Goal: Task Accomplishment & Management: Complete application form

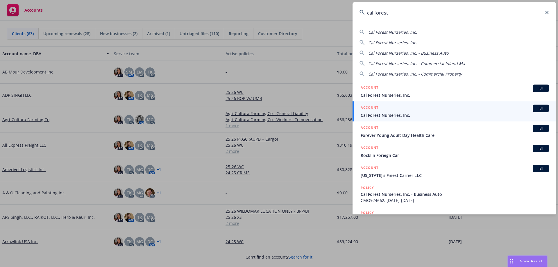
type input "cal forest"
click at [400, 114] on span "Cal Forest Nurseries, Inc." at bounding box center [454, 115] width 188 height 6
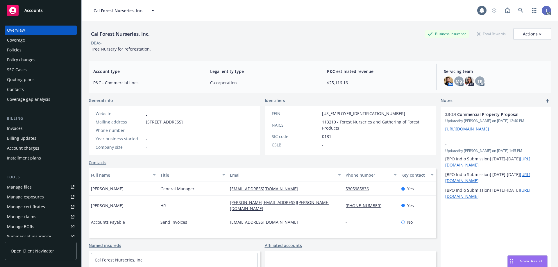
click at [24, 46] on div "Policies" at bounding box center [40, 49] width 67 height 9
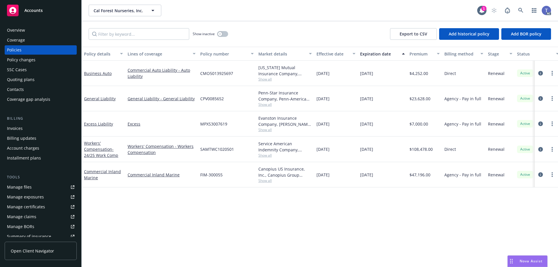
click at [26, 60] on div "Policy changes" at bounding box center [21, 59] width 28 height 9
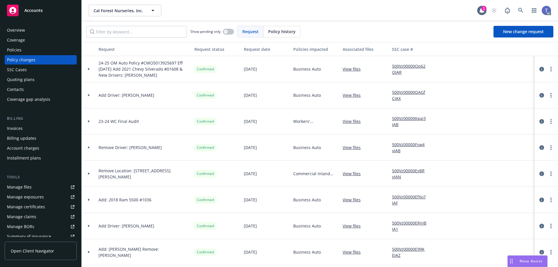
click at [14, 51] on div "Policies" at bounding box center [14, 49] width 15 height 9
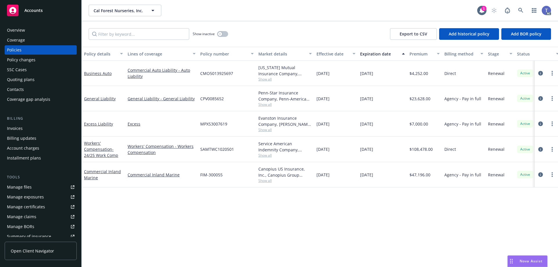
click at [37, 79] on div "Quoting plans" at bounding box center [40, 79] width 67 height 9
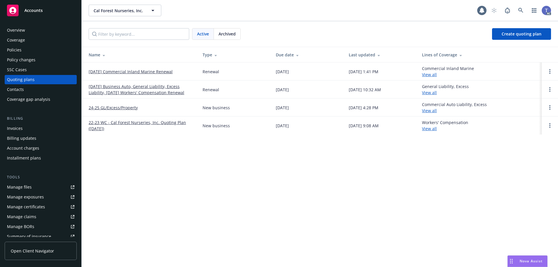
click at [130, 90] on link "[DATE] Business Auto, General Liability, Excess Liability, [DATE] Workers' Comp…" at bounding box center [141, 89] width 105 height 12
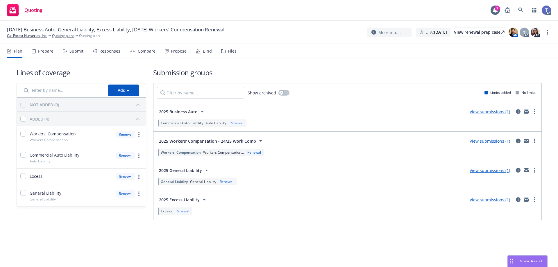
click at [231, 52] on div "Files" at bounding box center [232, 51] width 9 height 5
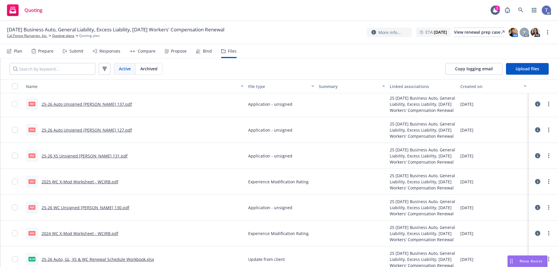
scroll to position [261, 0]
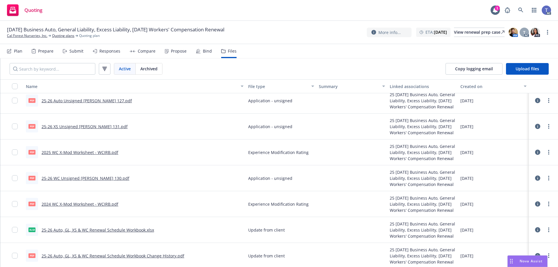
click at [67, 230] on link "25-26 Auto, GL, XS & WC Renewal Schedule Workbook.xlsx" at bounding box center [98, 230] width 112 height 6
click at [65, 50] on icon at bounding box center [65, 51] width 4 height 4
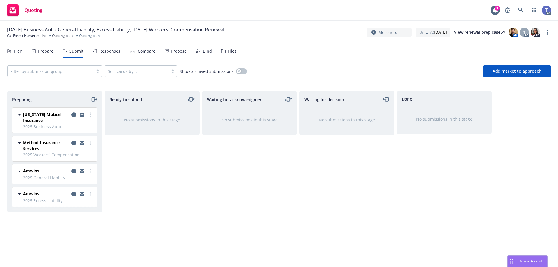
click at [45, 49] on div "Prepare" at bounding box center [45, 51] width 15 height 5
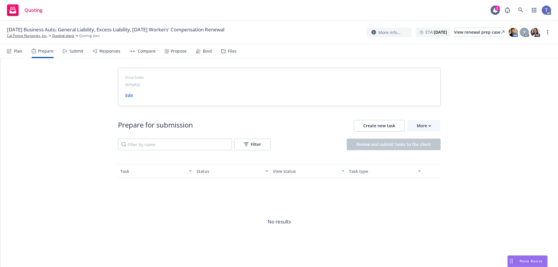
click at [13, 52] on div "Plan" at bounding box center [14, 51] width 15 height 14
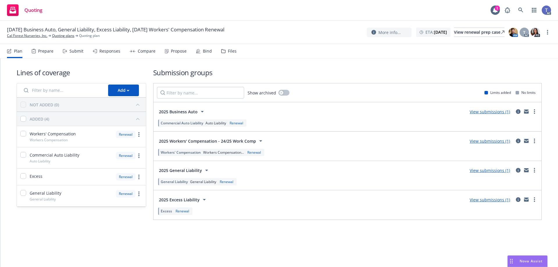
click at [71, 53] on div "Submit" at bounding box center [76, 51] width 14 height 5
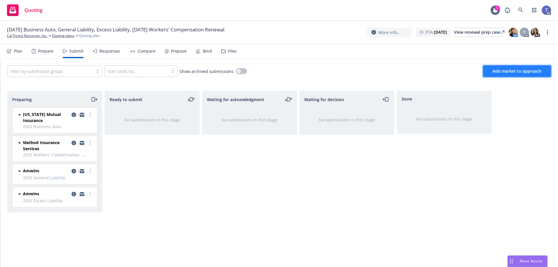
click at [524, 76] on button "Add market to approach" at bounding box center [517, 71] width 68 height 12
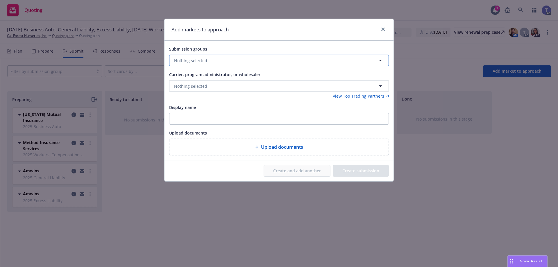
click at [197, 63] on span "Nothing selected" at bounding box center [190, 60] width 33 height 6
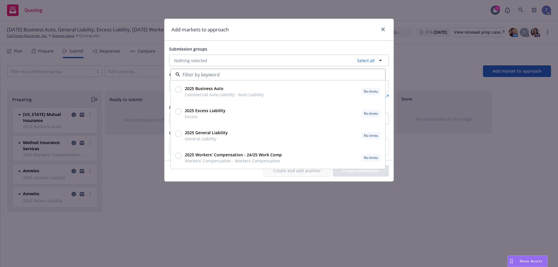
click at [179, 89] on input "checkbox" at bounding box center [178, 90] width 6 height 6
checkbox input "true"
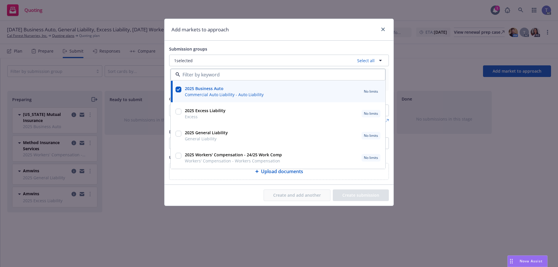
click at [288, 49] on div "Submission groups" at bounding box center [279, 48] width 220 height 7
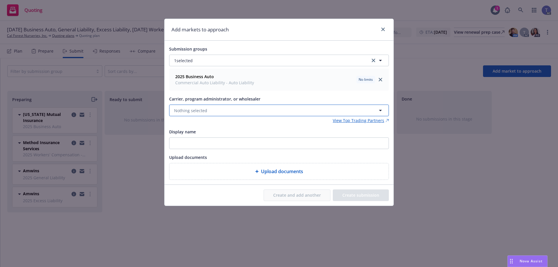
click at [215, 111] on button "Nothing selected" at bounding box center [279, 111] width 220 height 12
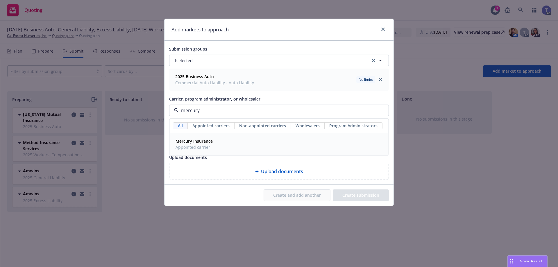
click at [202, 147] on span "Appointed carrier" at bounding box center [193, 147] width 37 height 6
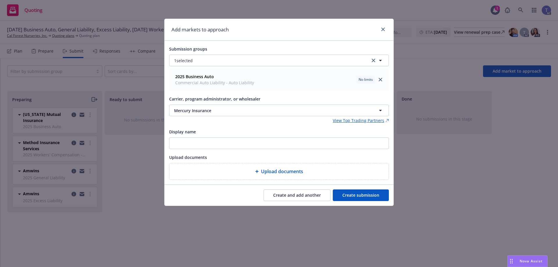
click at [288, 196] on button "Create and add another" at bounding box center [296, 195] width 67 height 12
click at [230, 109] on button "Nothing selected" at bounding box center [279, 111] width 220 height 12
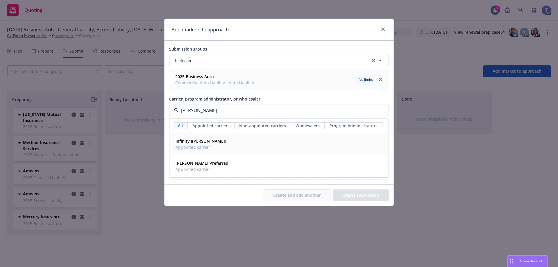
click at [222, 140] on div "Infinity (Kemper) Appointed carrier" at bounding box center [278, 144] width 211 height 15
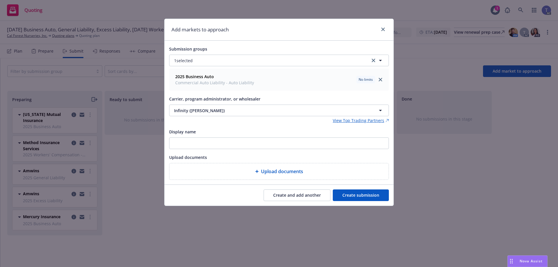
click at [307, 192] on button "Create and add another" at bounding box center [296, 195] width 67 height 12
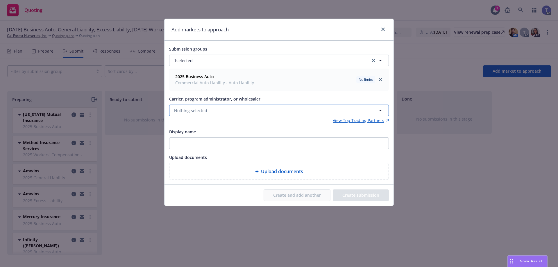
click at [211, 109] on button "Nothing selected" at bounding box center [279, 111] width 220 height 12
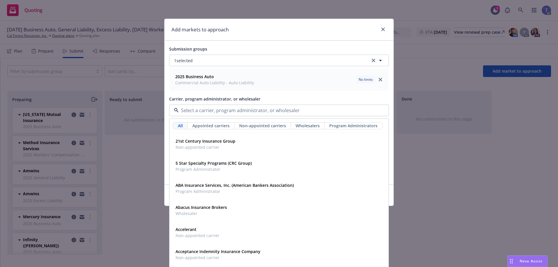
type input "g"
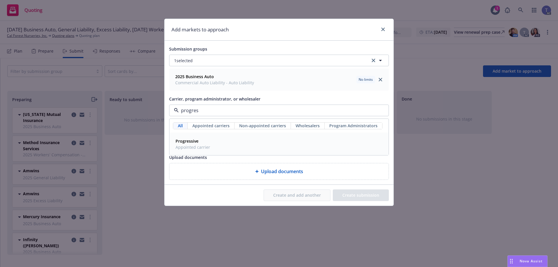
click at [205, 138] on span "Progressive" at bounding box center [192, 141] width 35 height 6
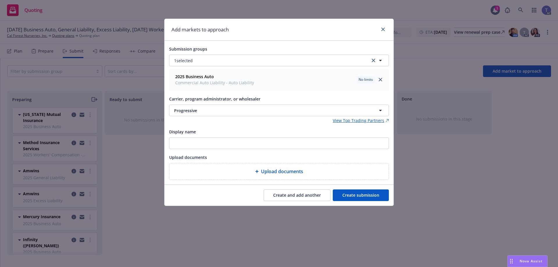
click at [305, 195] on button "Create and add another" at bounding box center [296, 195] width 67 height 12
click at [210, 110] on button "Nothing selected" at bounding box center [279, 111] width 220 height 12
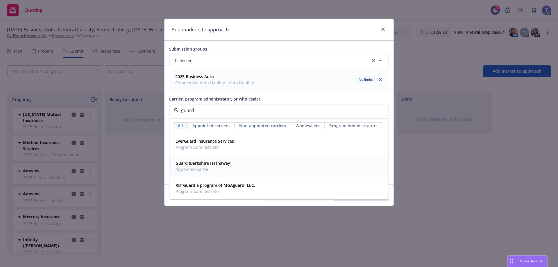
click at [214, 167] on span "Appointed carrier" at bounding box center [203, 169] width 56 height 6
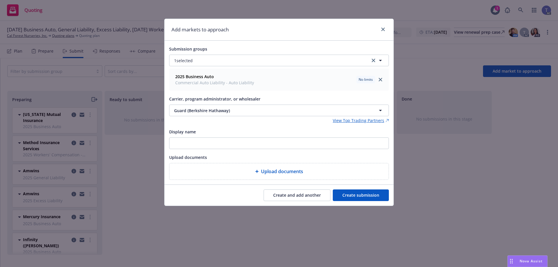
click at [300, 191] on button "Create and add another" at bounding box center [296, 195] width 67 height 12
click at [243, 111] on button "Nothing selected" at bounding box center [279, 111] width 220 height 12
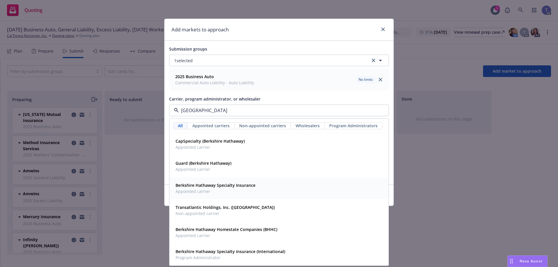
click at [227, 190] on span "Appointed carrier" at bounding box center [215, 191] width 80 height 6
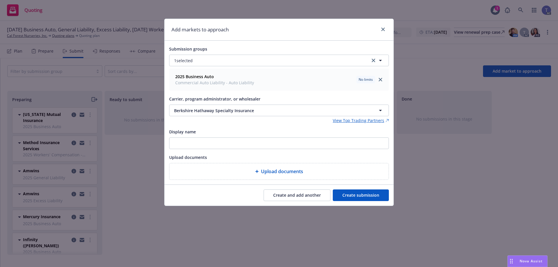
click at [305, 195] on button "Create and add another" at bounding box center [296, 195] width 67 height 12
click at [221, 111] on button "Nothing selected" at bounding box center [279, 111] width 220 height 12
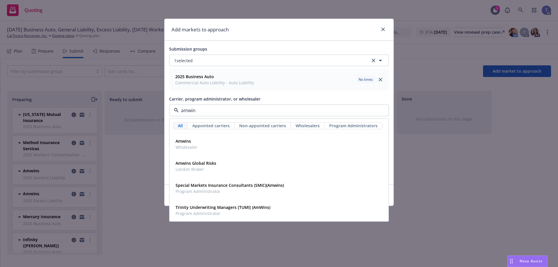
type input "amwins"
click at [203, 146] on div "Amwins Wholesaler" at bounding box center [278, 144] width 211 height 15
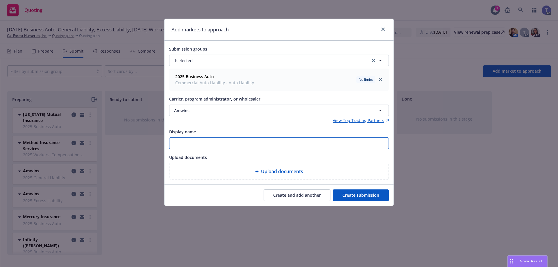
click at [250, 140] on input "Display name" at bounding box center [278, 143] width 219 height 11
click at [361, 196] on button "Create submission" at bounding box center [361, 195] width 56 height 12
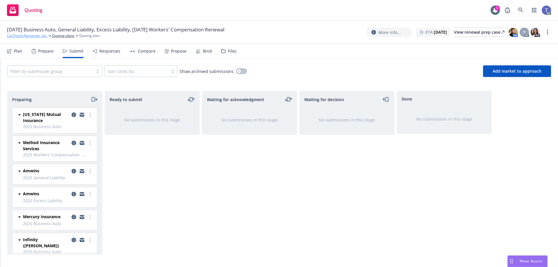
click at [41, 35] on link "Cal Forest Nurseries, Inc." at bounding box center [27, 35] width 40 height 5
